Goal: Transaction & Acquisition: Purchase product/service

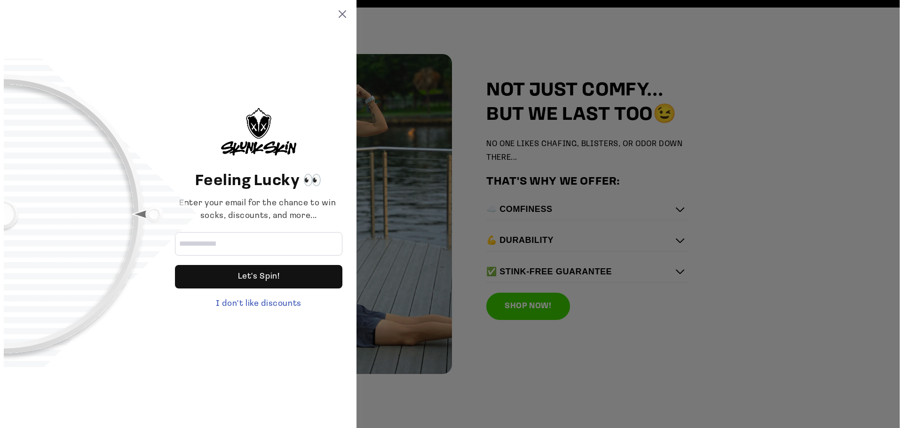
scroll to position [1340, 0]
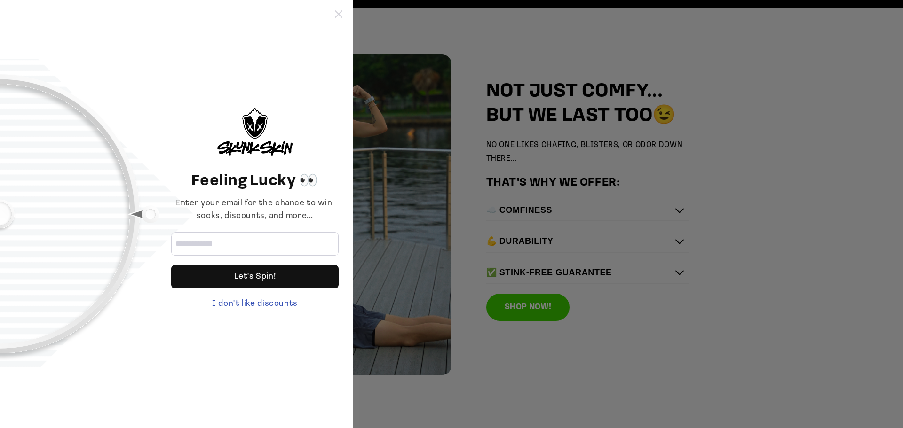
click at [336, 14] on icon at bounding box center [339, 14] width 8 height 8
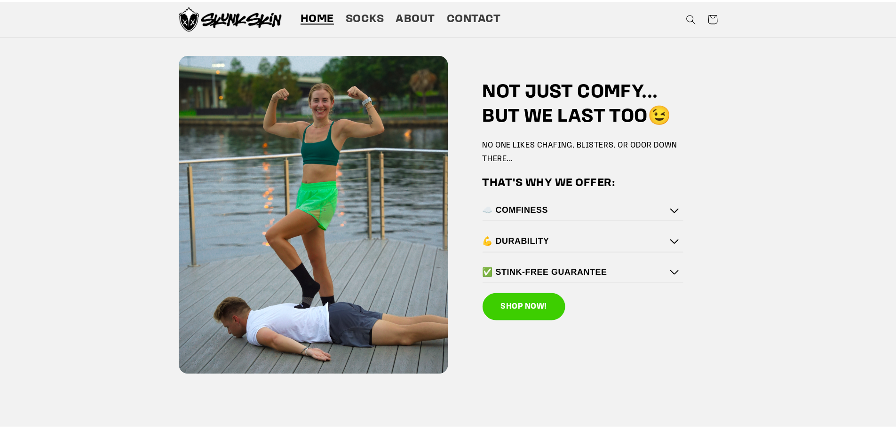
scroll to position [1340, 0]
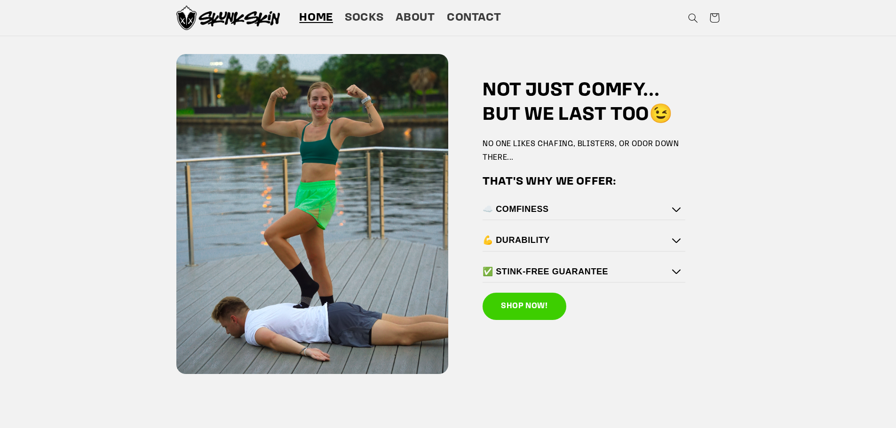
click at [674, 206] on h4 "☁️ COMFINESS" at bounding box center [581, 209] width 198 height 11
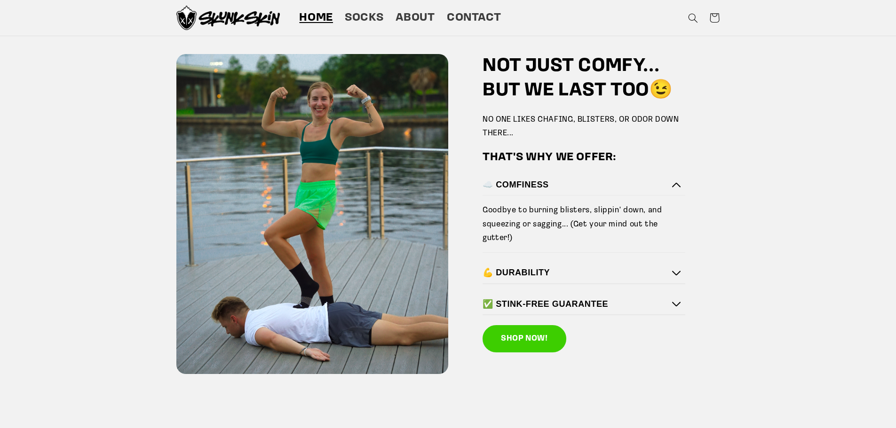
click at [675, 271] on icon at bounding box center [676, 273] width 8 height 5
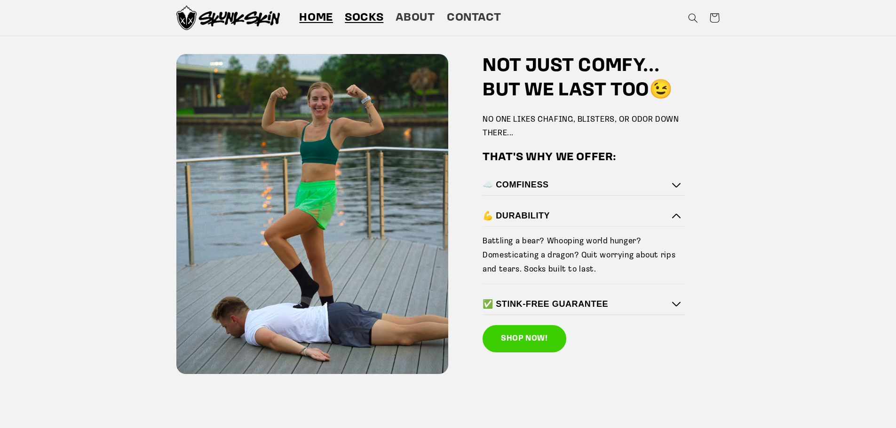
click at [366, 16] on span "Socks" at bounding box center [364, 18] width 39 height 15
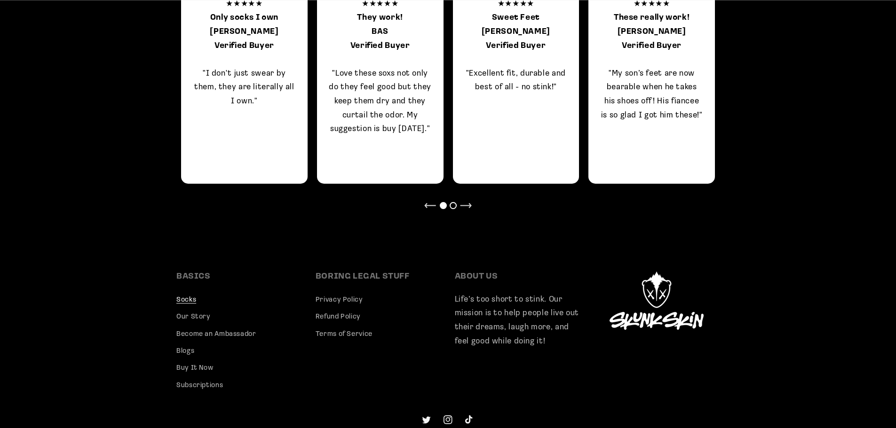
scroll to position [890, 0]
